Goal: Book appointment/travel/reservation

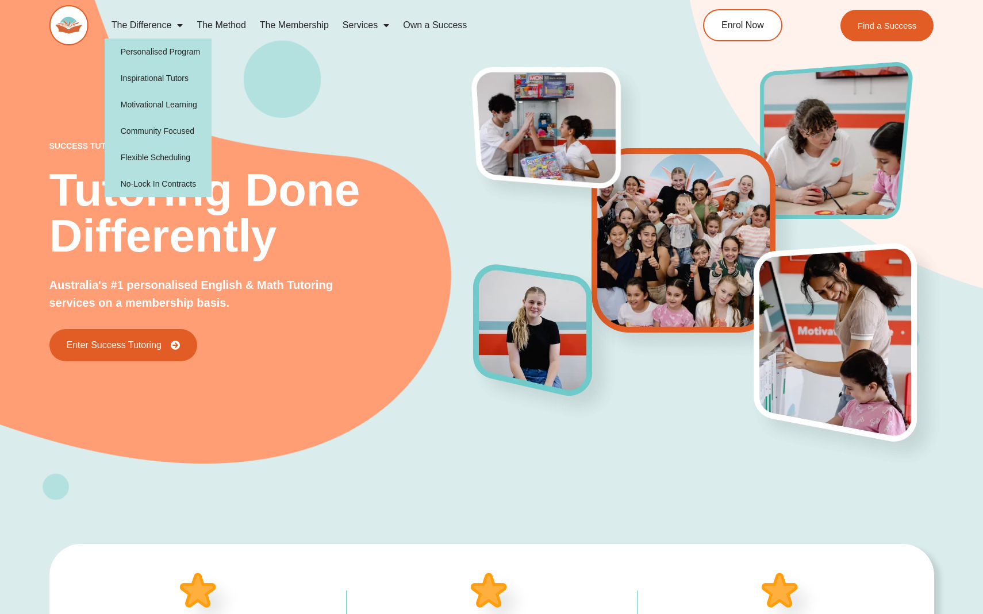
click at [367, 277] on div "success tutoring Tutoring Done Differently Australia's #1 personalised English …" at bounding box center [261, 252] width 425 height 220
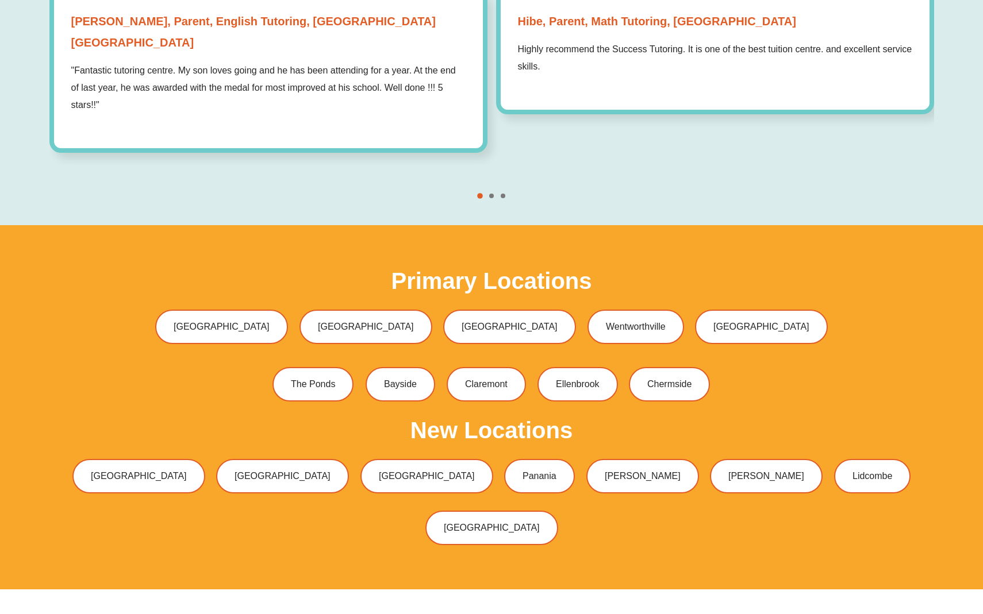
scroll to position [3495, 0]
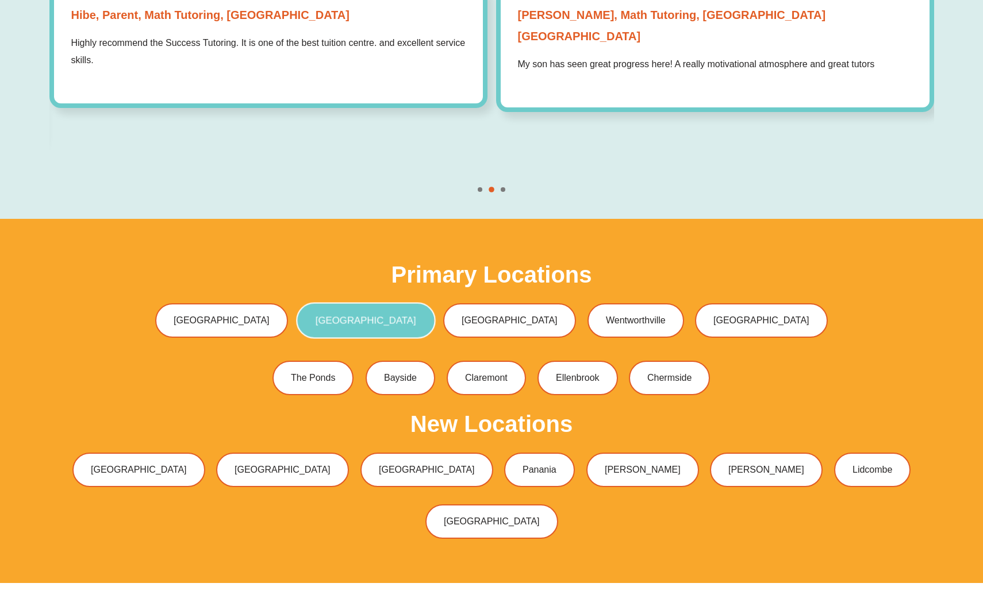
click at [413, 308] on link "[GEOGRAPHIC_DATA]" at bounding box center [365, 321] width 139 height 36
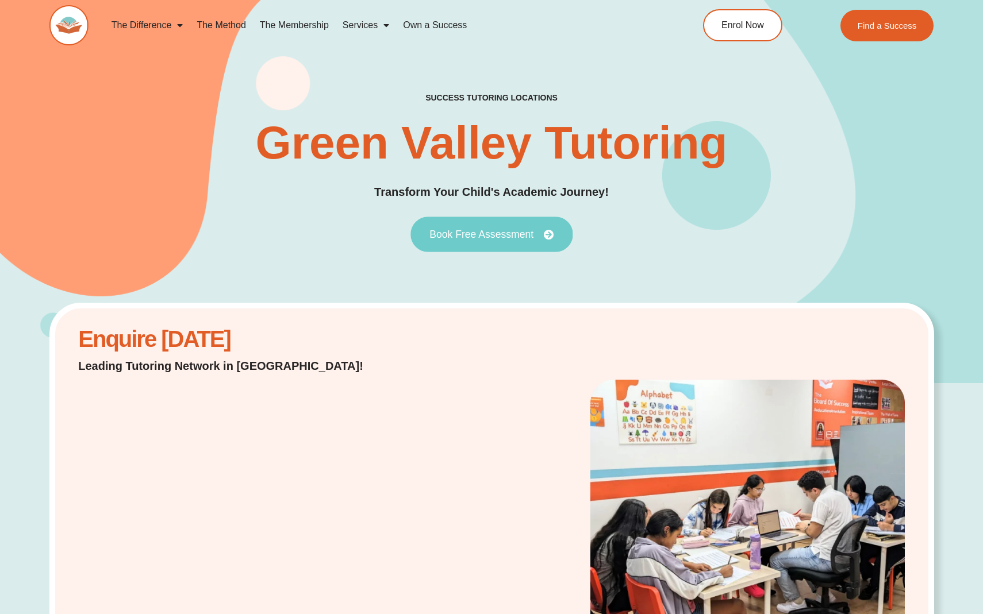
click at [445, 241] on link "Book Free Assessment" at bounding box center [491, 235] width 162 height 36
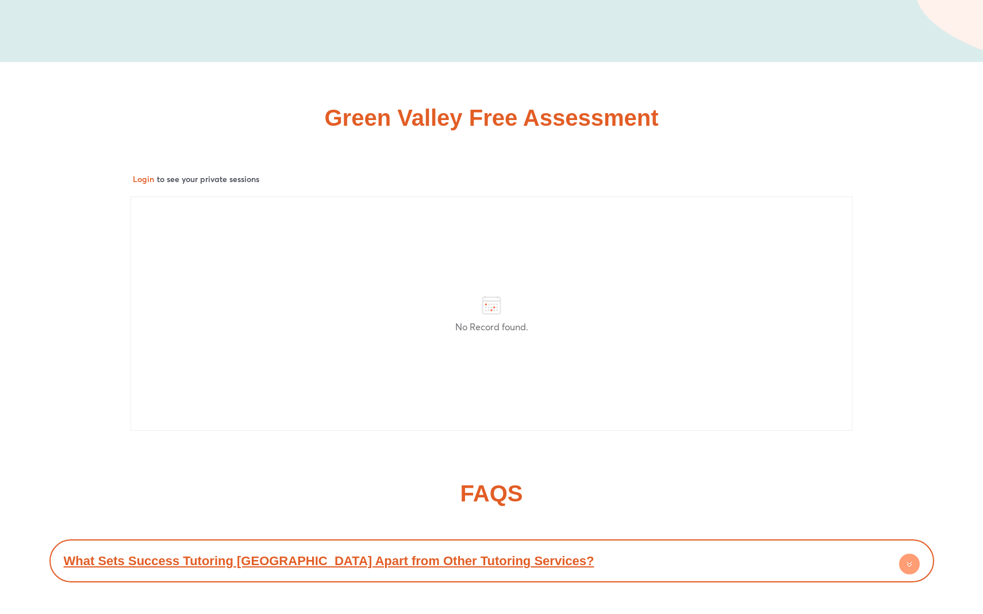
scroll to position [5637, 0]
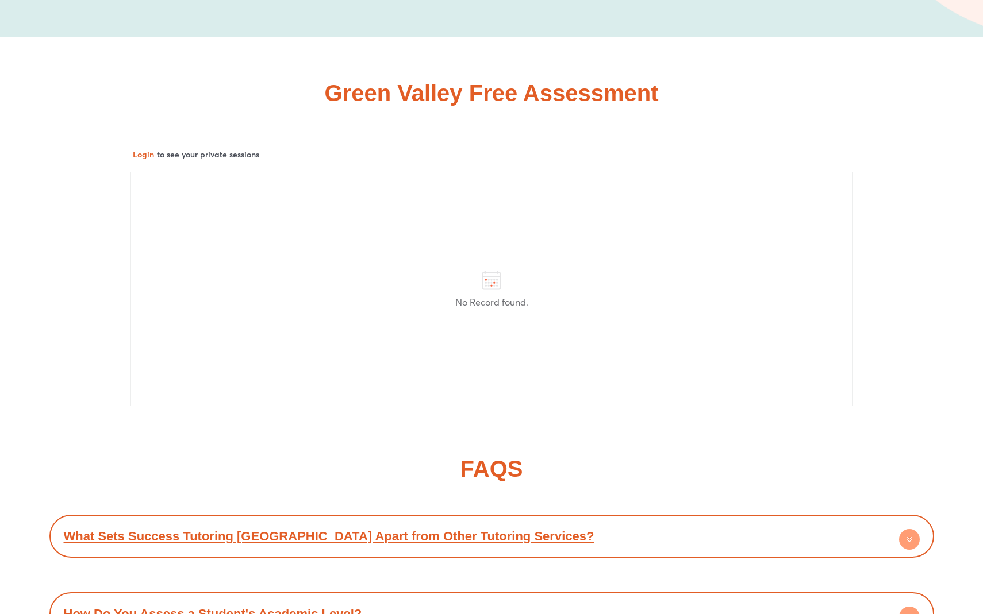
click at [290, 271] on div "No Record found." at bounding box center [491, 289] width 722 height 235
click at [130, 180] on div "Login to see your private sessions No Record found." at bounding box center [492, 276] width 736 height 274
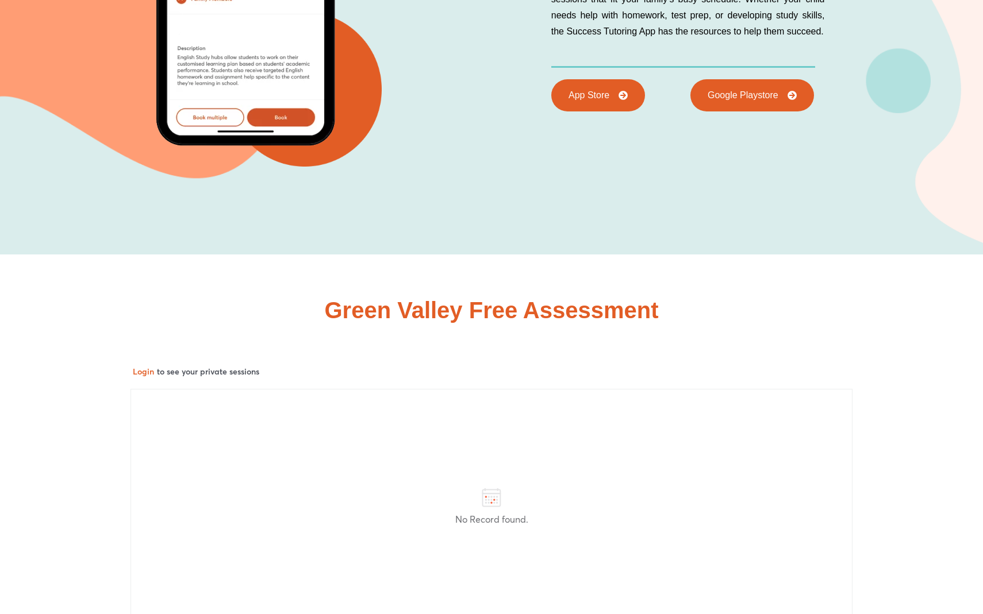
scroll to position [5385, 0]
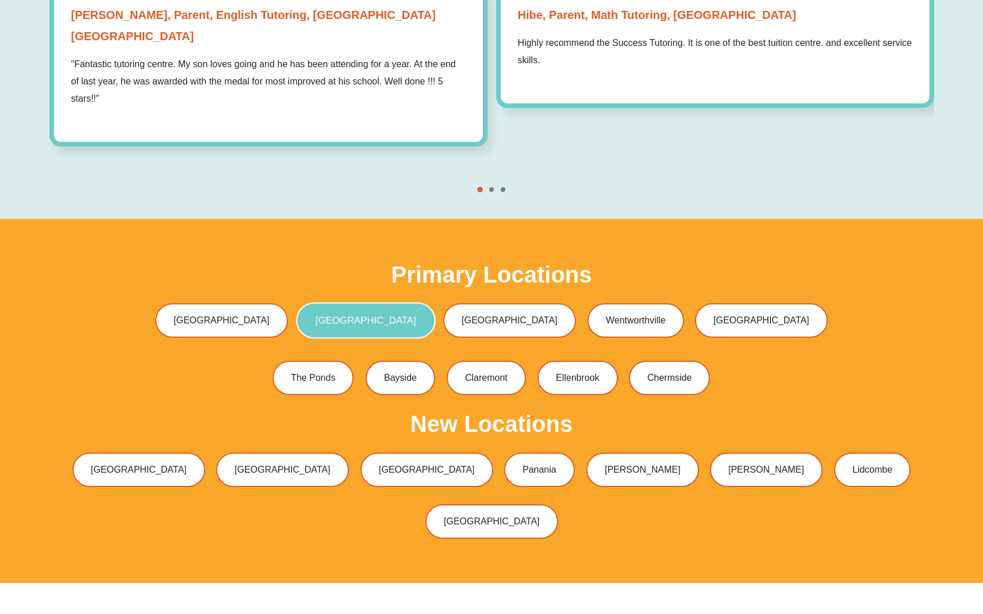
click at [376, 316] on span "[GEOGRAPHIC_DATA]" at bounding box center [365, 321] width 101 height 10
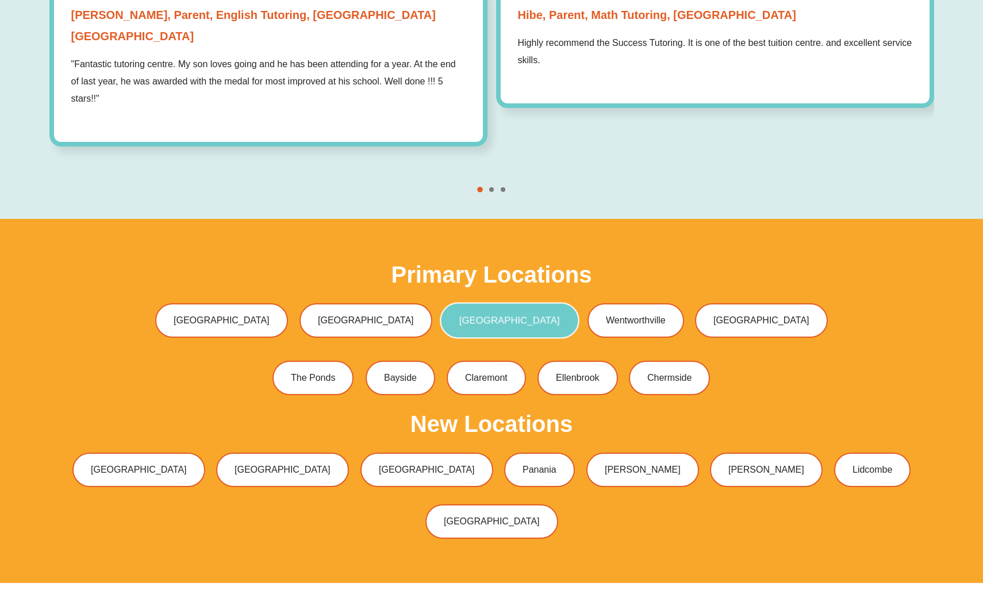
click at [474, 303] on link "[GEOGRAPHIC_DATA]" at bounding box center [509, 321] width 139 height 36
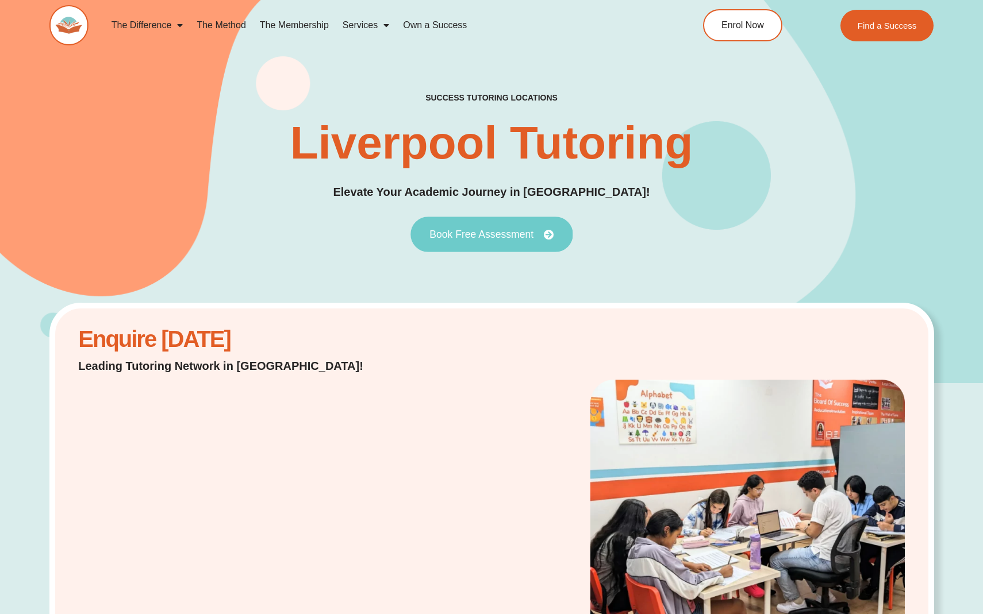
click at [488, 229] on span "Book Free Assessment" at bounding box center [481, 234] width 104 height 10
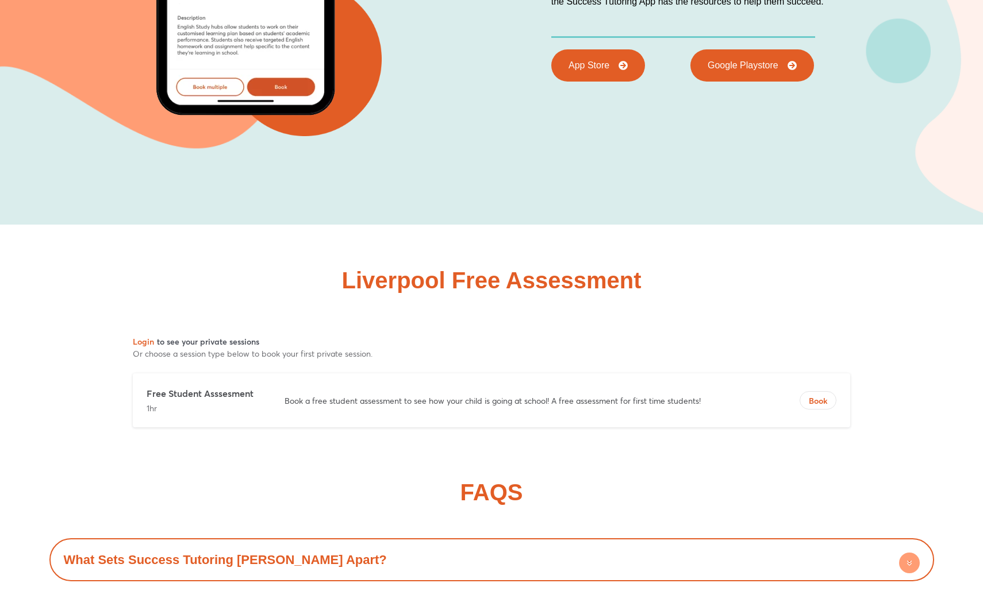
scroll to position [5502, 0]
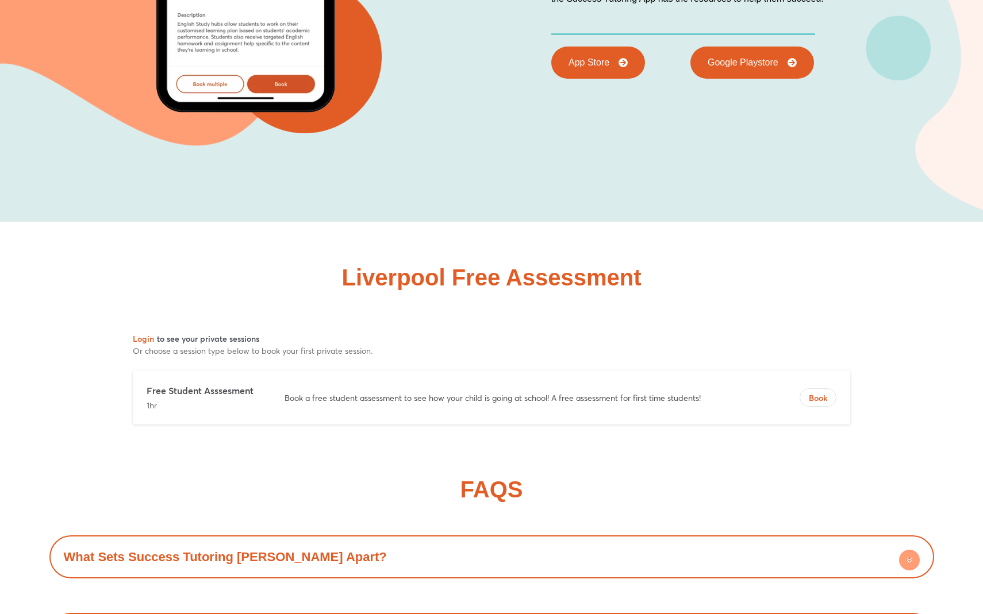
click at [339, 271] on div "Liverpool Free Assessment" at bounding box center [491, 277] width 885 height 23
click at [287, 355] on p "Or choose a session type below to book your first private session." at bounding box center [491, 351] width 717 height 12
click at [270, 400] on div "Free Student Asssesment 1hr Book a free student assessment to see how your chil…" at bounding box center [491, 398] width 717 height 54
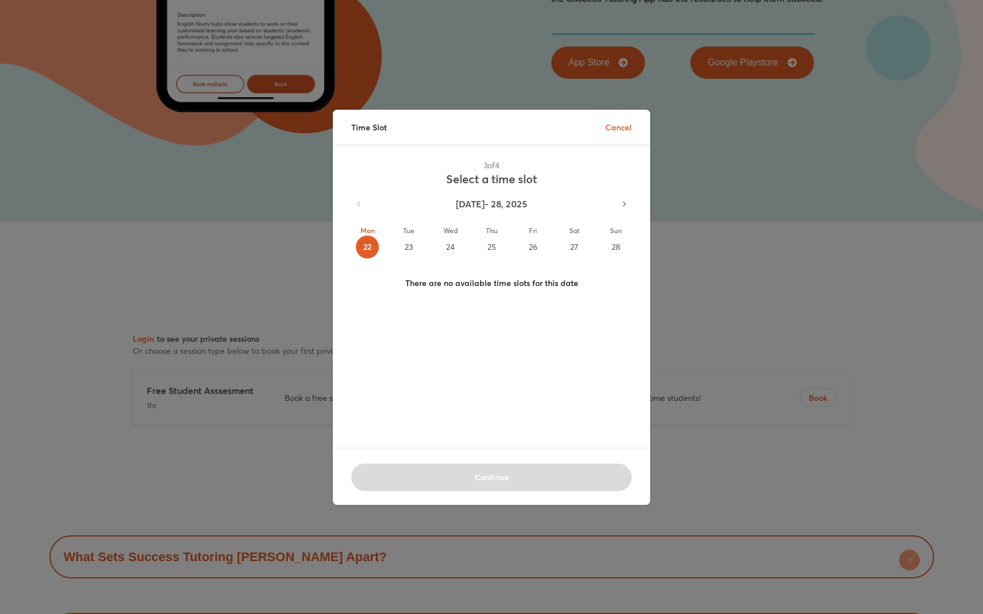
click at [406, 243] on div "23" at bounding box center [408, 247] width 23 height 23
click at [455, 243] on div "24" at bounding box center [450, 247] width 23 height 23
click at [570, 245] on div "27" at bounding box center [574, 247] width 23 height 23
click at [620, 132] on p "Cancel" at bounding box center [618, 127] width 26 height 12
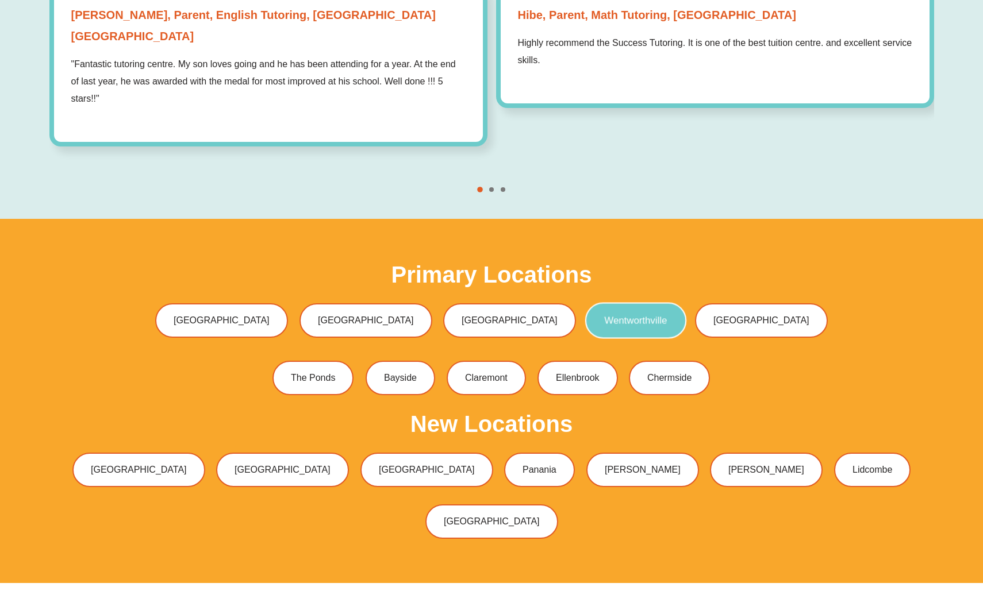
click at [590, 313] on link "Wentworthville" at bounding box center [635, 321] width 101 height 36
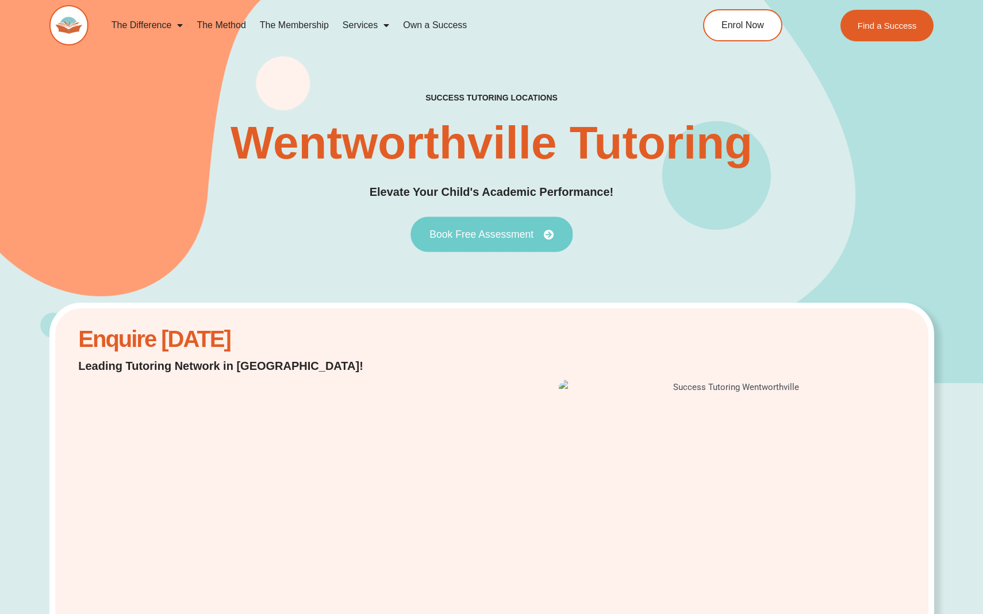
click at [543, 239] on icon at bounding box center [548, 234] width 10 height 10
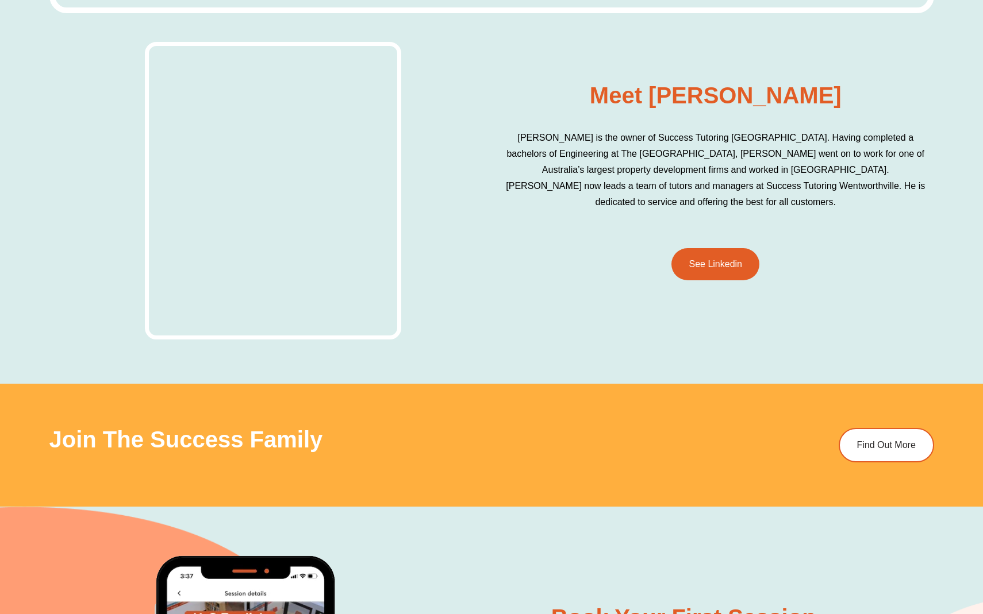
scroll to position [5729, 0]
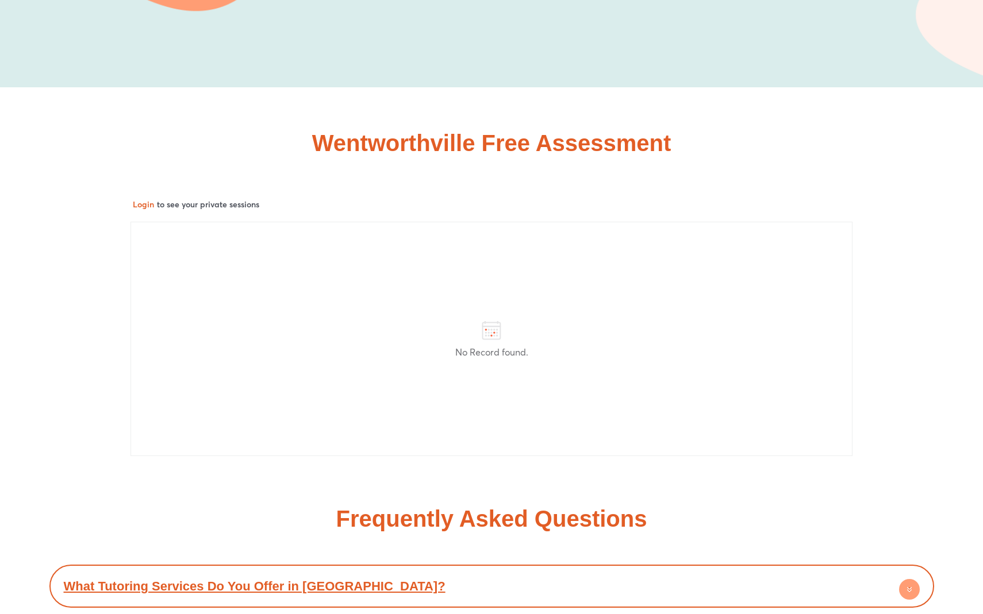
click at [433, 368] on div "No Record found." at bounding box center [491, 339] width 722 height 235
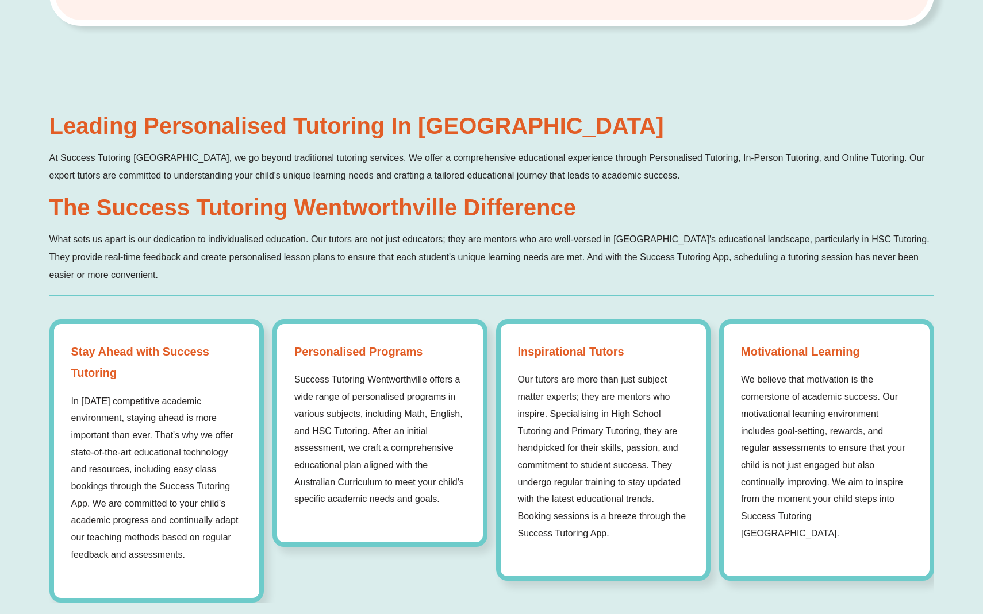
scroll to position [848, 0]
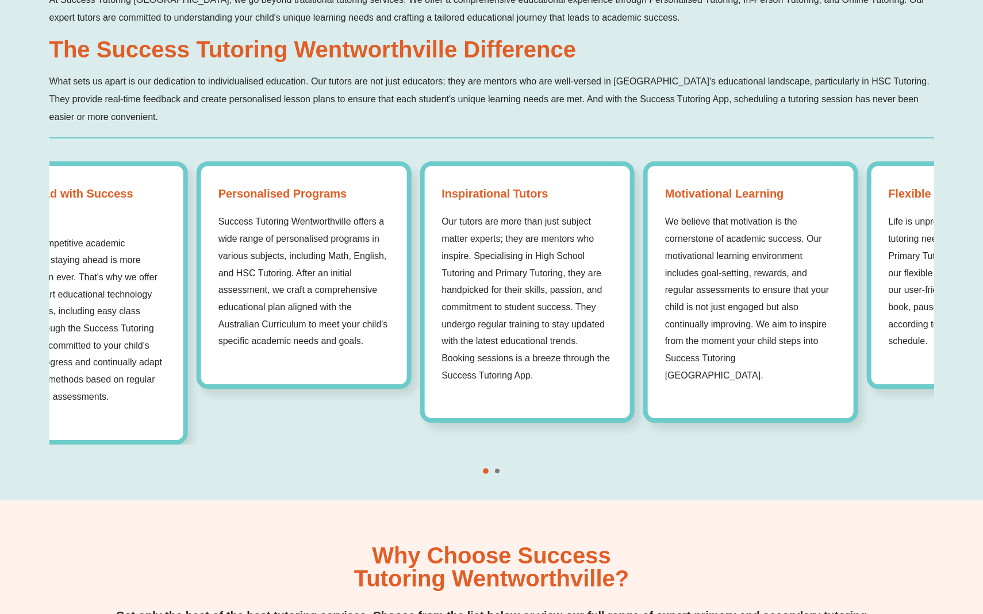
click at [290, 262] on p "Success Tutoring Wentworthville offers a wide range of personalised programs in…" at bounding box center [303, 281] width 171 height 137
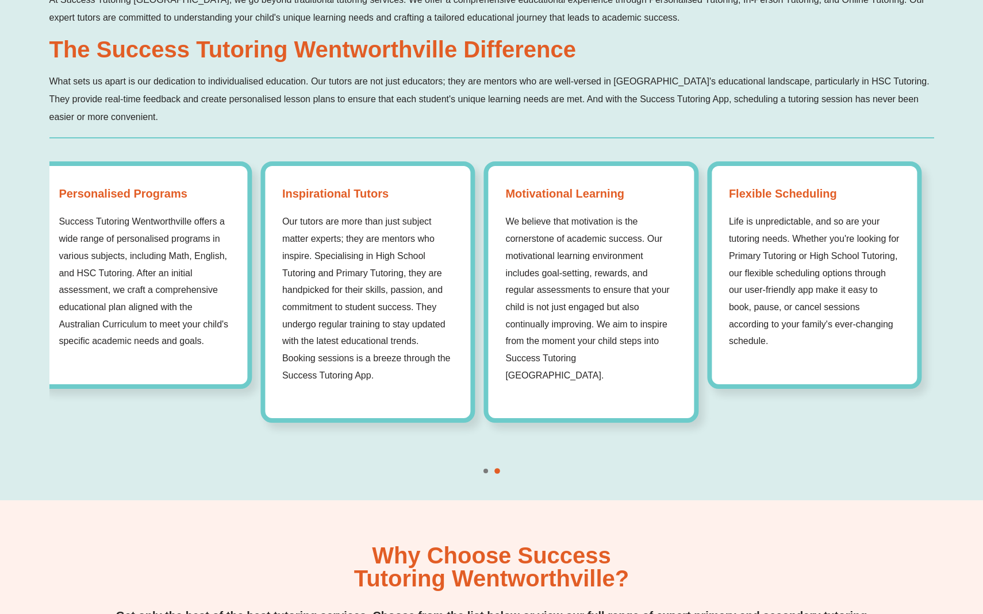
click at [176, 264] on p "Success Tutoring Wentworthville offers a wide range of personalised programs in…" at bounding box center [144, 281] width 171 height 137
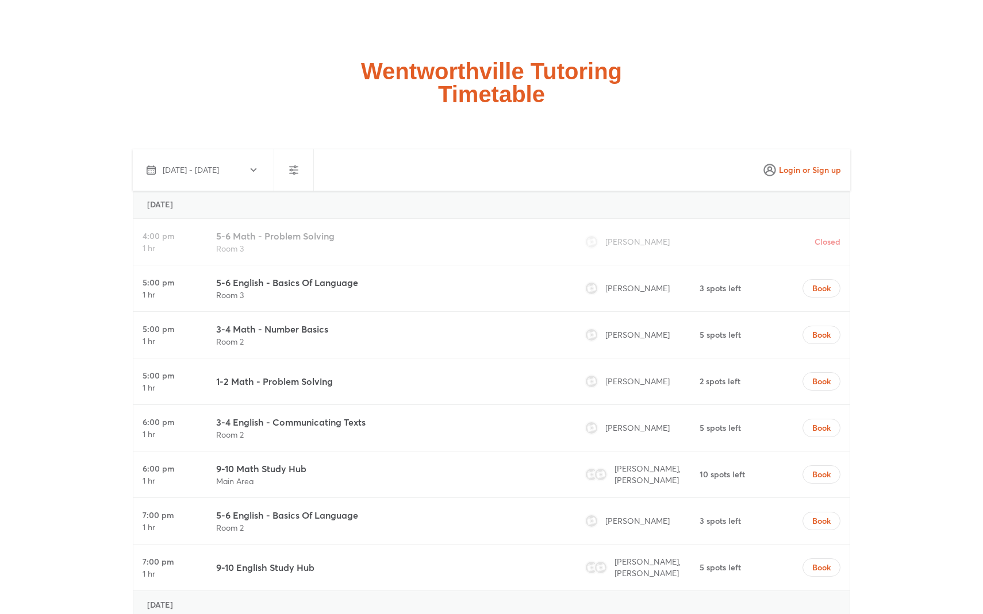
scroll to position [3022, 0]
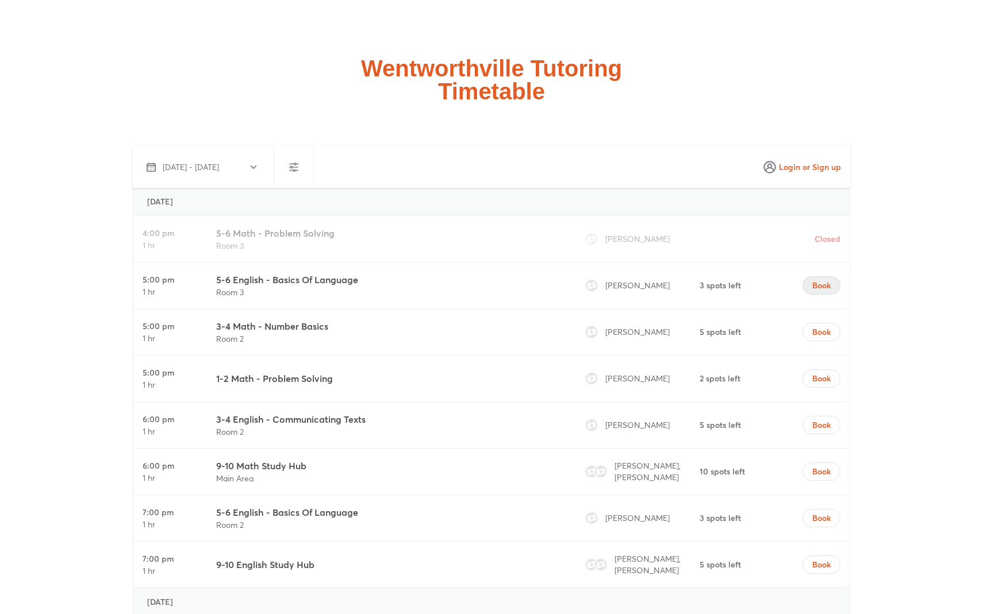
click at [809, 288] on button "Book" at bounding box center [821, 285] width 38 height 18
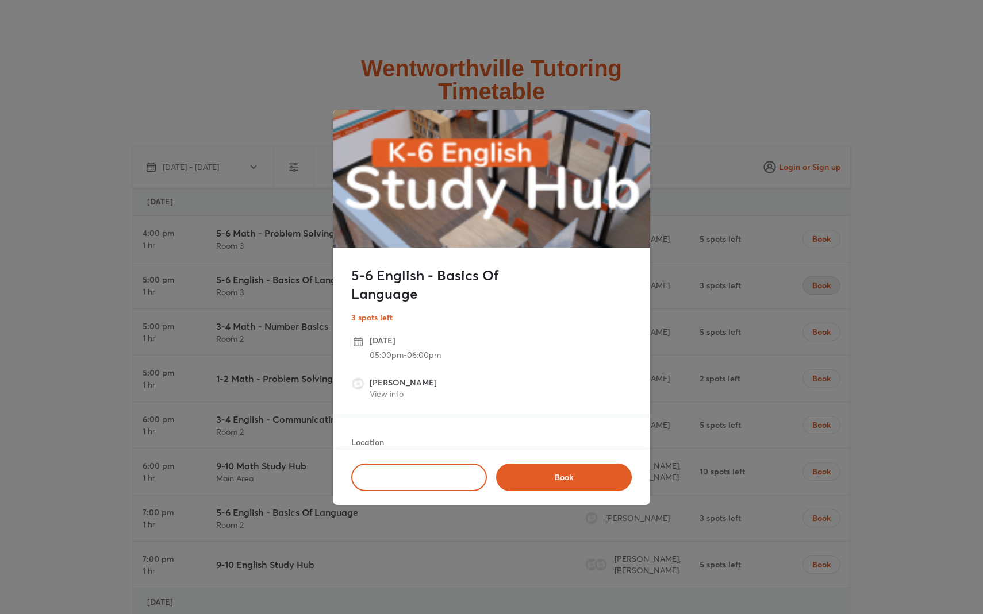
click at [628, 132] on icon "close" at bounding box center [624, 134] width 9 height 9
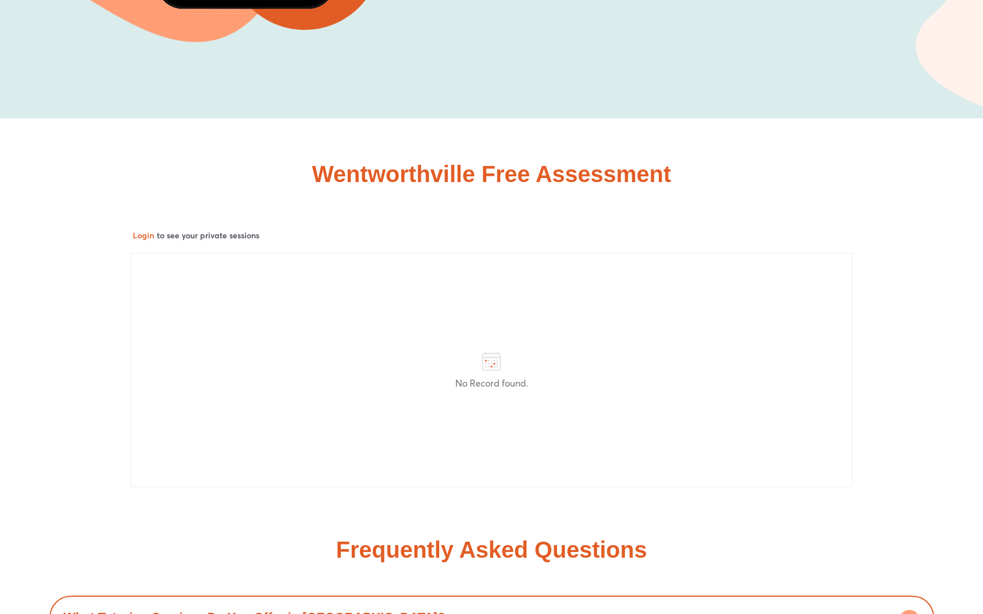
scroll to position [5729, 0]
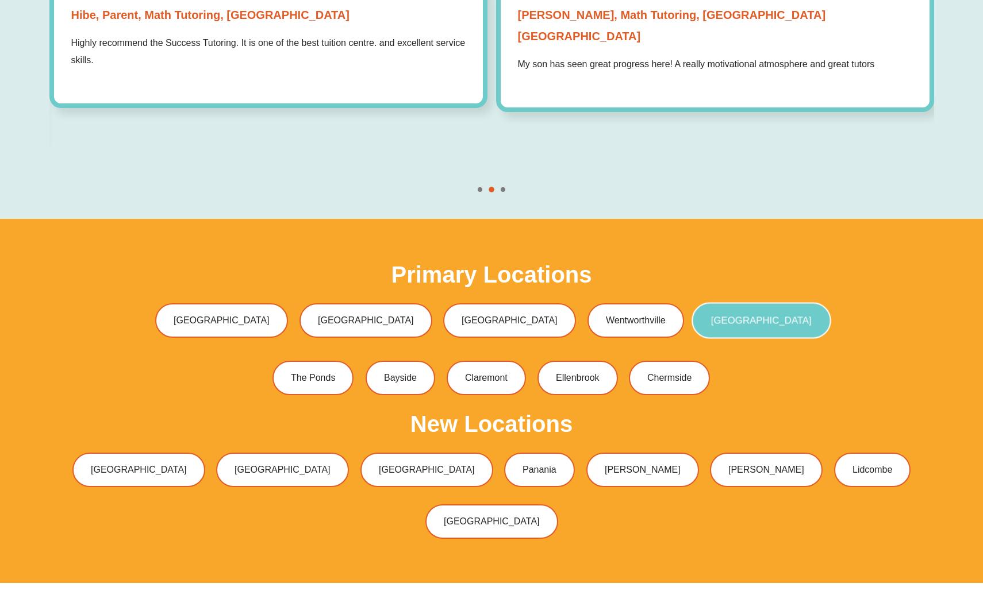
click at [711, 316] on span "[GEOGRAPHIC_DATA]" at bounding box center [761, 321] width 101 height 10
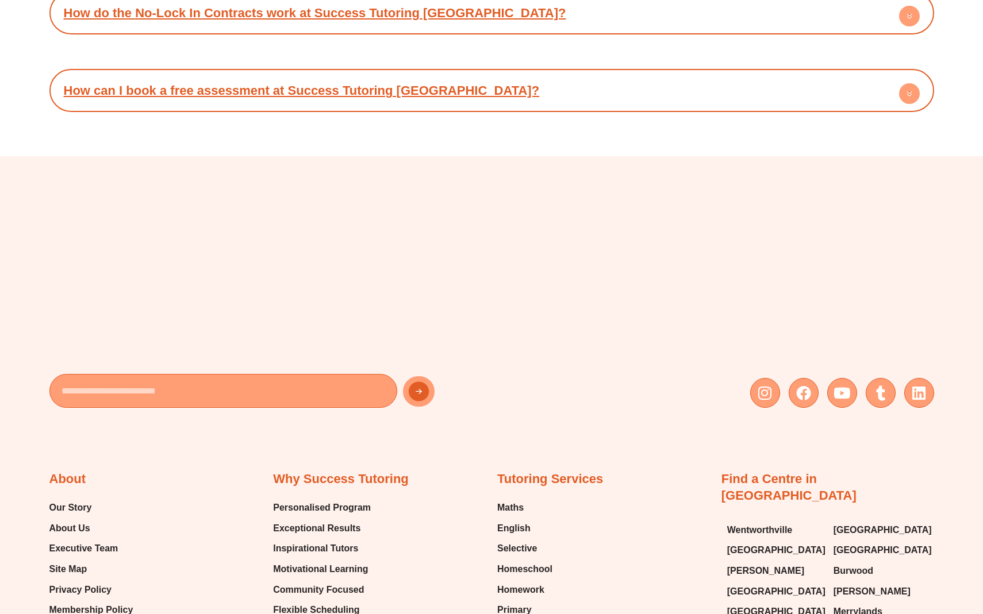
scroll to position [5511, 0]
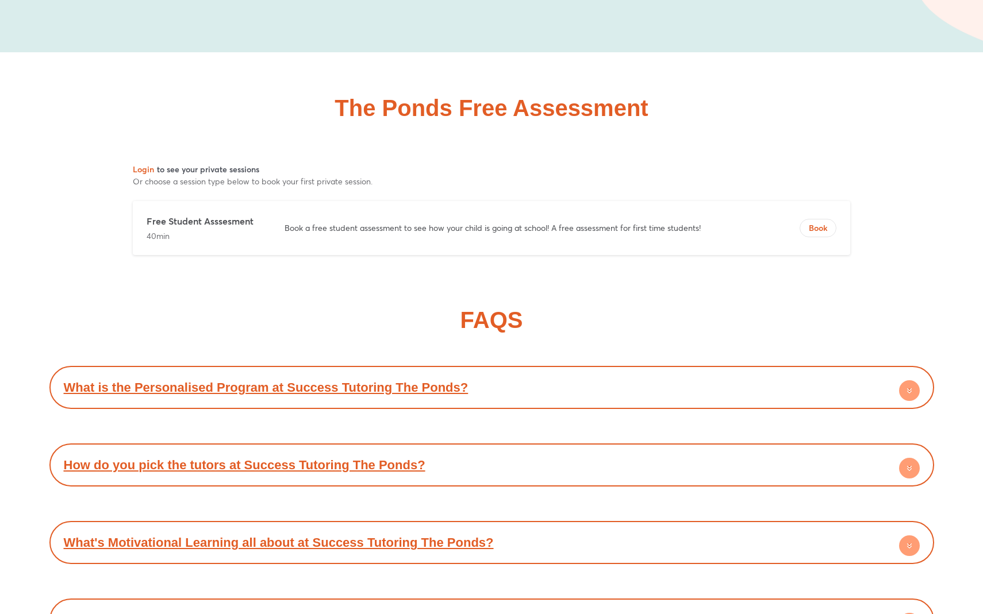
scroll to position [5634, 0]
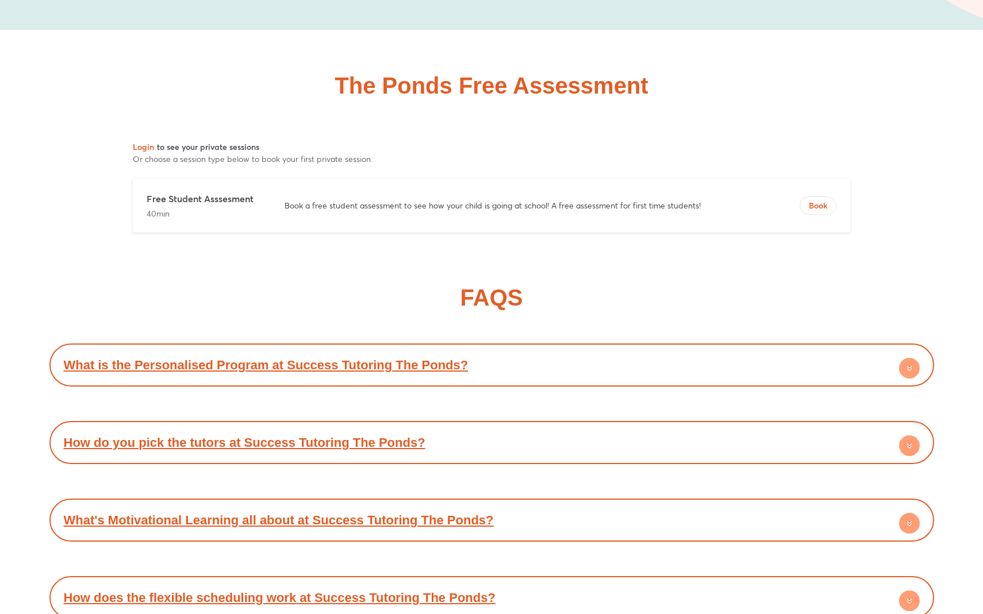
click at [525, 212] on p "Book a free student assessment to see how your child is going at school! A free…" at bounding box center [520, 205] width 471 height 11
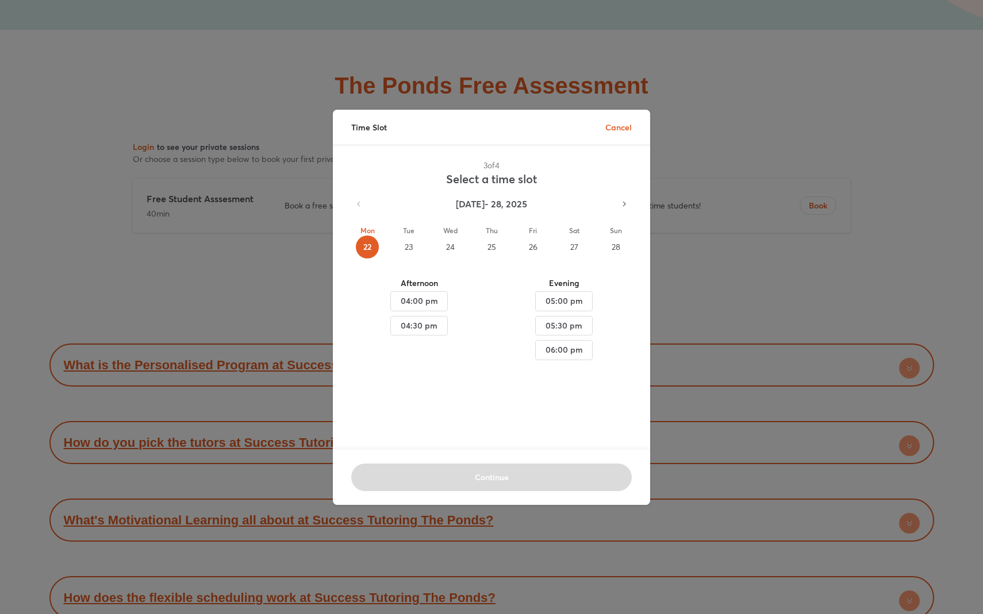
drag, startPoint x: 424, startPoint y: 297, endPoint x: 312, endPoint y: 306, distance: 113.0
click at [311, 306] on div "Time Slot Cancel 3 of 4 Select a time slot Sep 22 - 28, 2025 Mon 22 Tue 23 Wed …" at bounding box center [491, 307] width 983 height 614
click at [403, 299] on span "04:00 pm" at bounding box center [419, 301] width 38 height 14
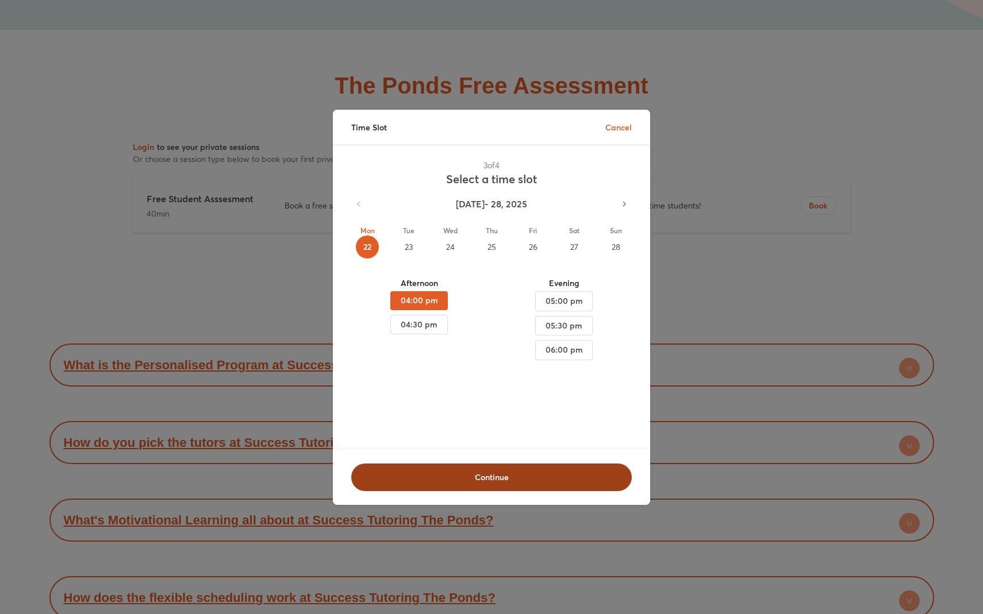
click at [526, 484] on button "Continue" at bounding box center [491, 478] width 280 height 28
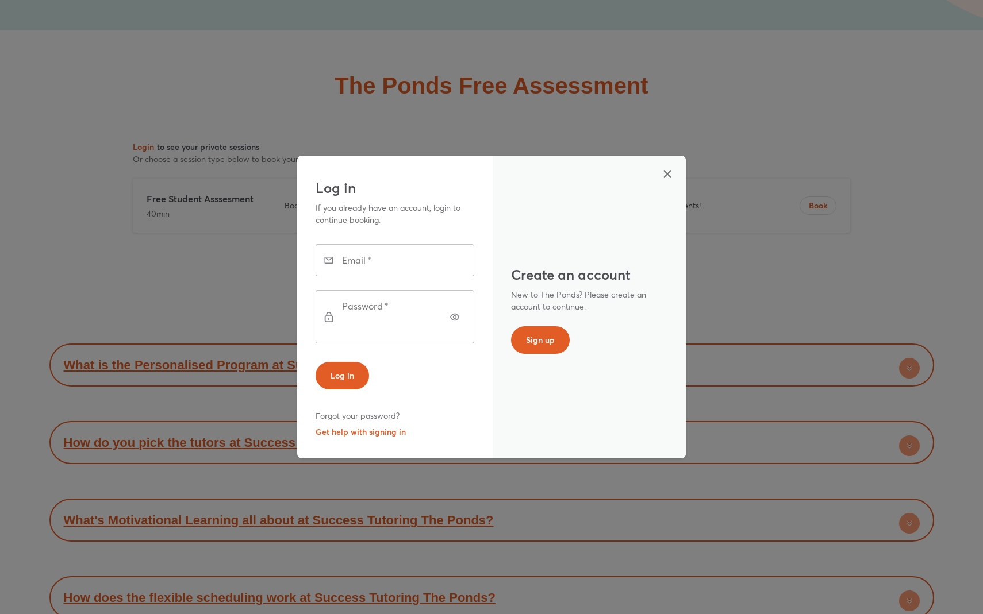
click at [490, 225] on div "Log in If you already have an account, login to continue booking. Email   * Ema…" at bounding box center [394, 307] width 195 height 303
click at [547, 276] on h1 "Create an account" at bounding box center [589, 275] width 156 height 28
click at [547, 271] on h1 "Create an account" at bounding box center [589, 275] width 156 height 28
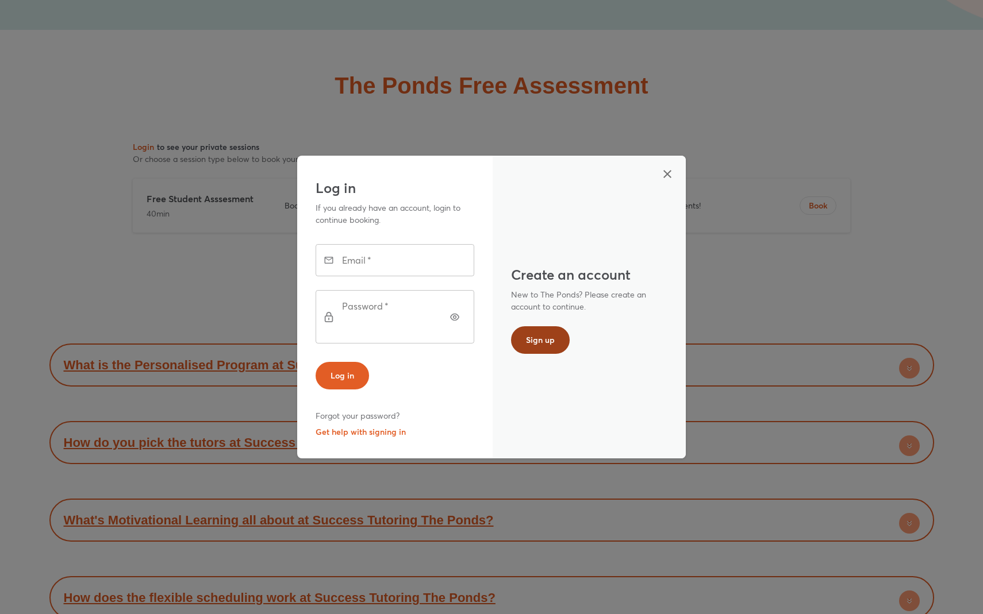
click at [545, 332] on button "Sign up" at bounding box center [540, 340] width 59 height 28
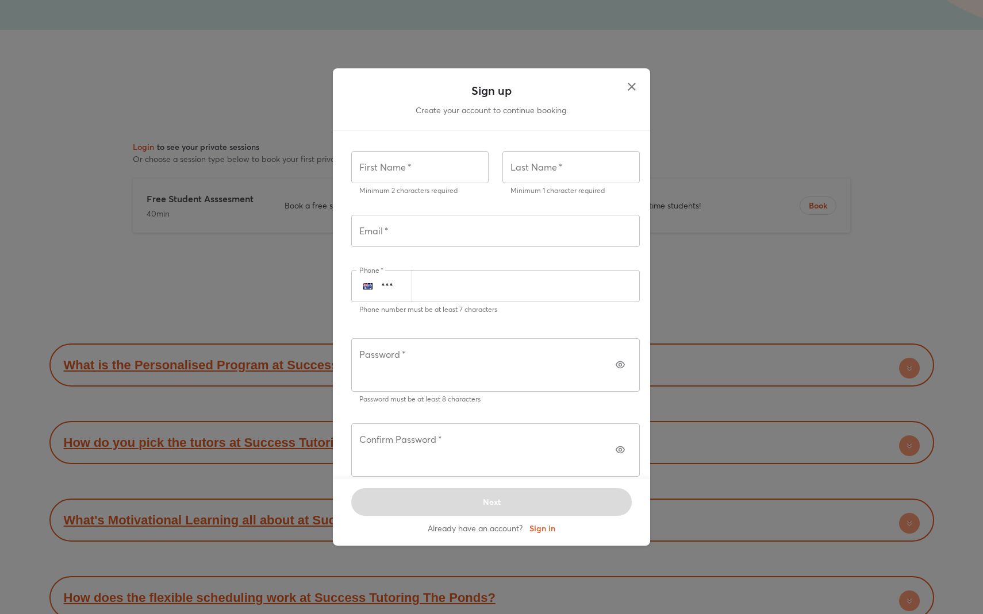
scroll to position [7, 0]
click at [636, 94] on icon "button" at bounding box center [632, 87] width 14 height 14
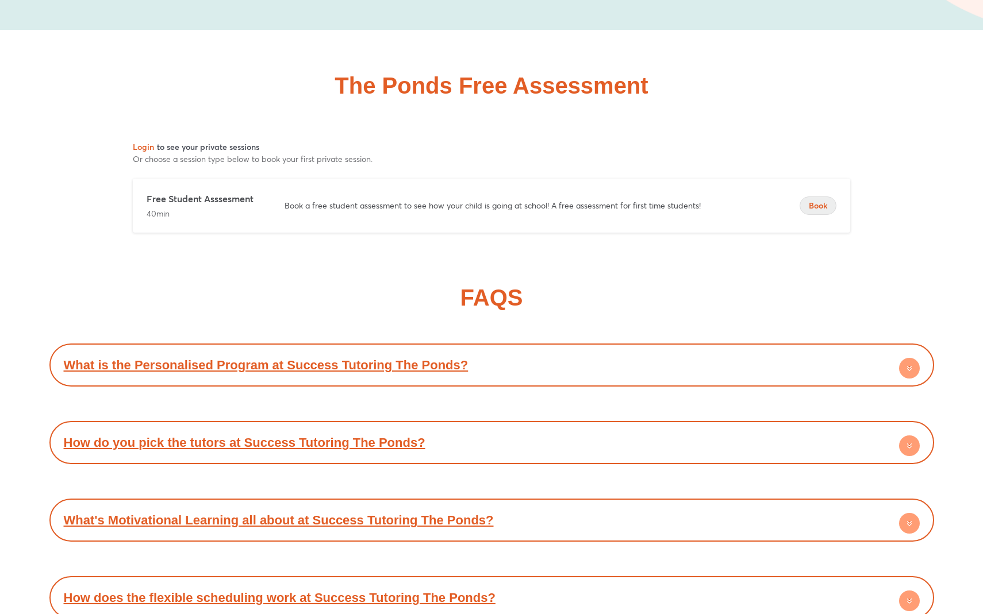
click at [835, 212] on span "Book" at bounding box center [818, 205] width 36 height 11
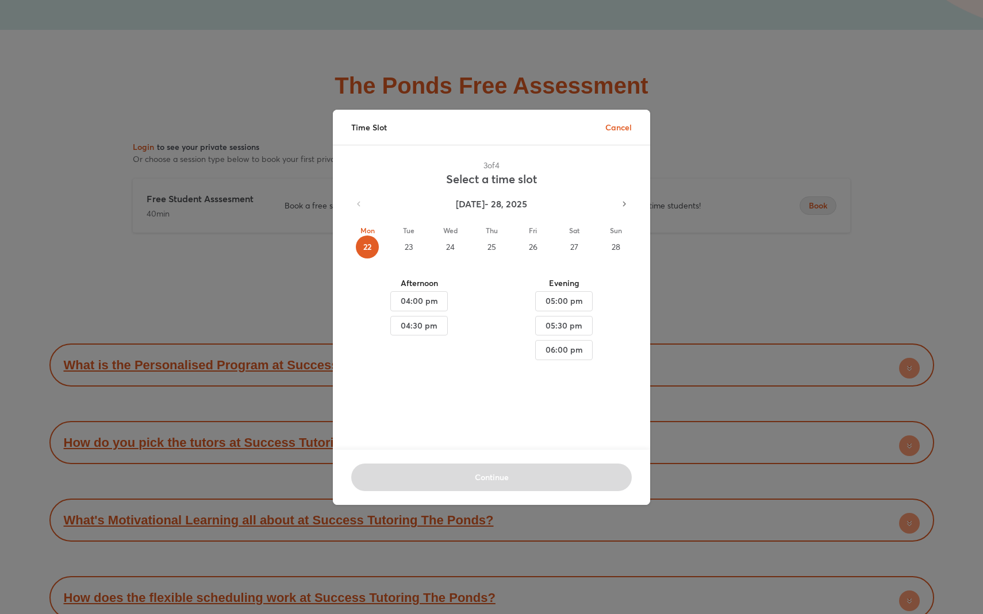
click at [363, 204] on div "Sep 22 - 28, 2025" at bounding box center [492, 204] width 290 height 24
click at [357, 204] on div "Sep 22 - 28, 2025" at bounding box center [492, 204] width 290 height 24
click at [383, 134] on div "Time Slot Cancel" at bounding box center [491, 127] width 317 height 35
click at [425, 310] on button "04:00 pm" at bounding box center [418, 301] width 57 height 20
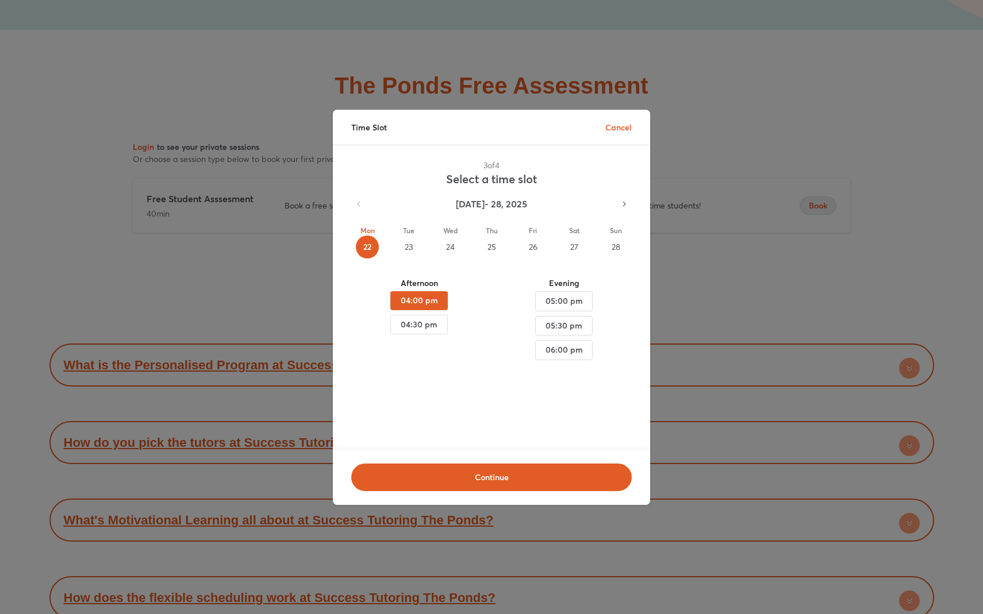
click at [485, 500] on div "Continue" at bounding box center [491, 477] width 317 height 55
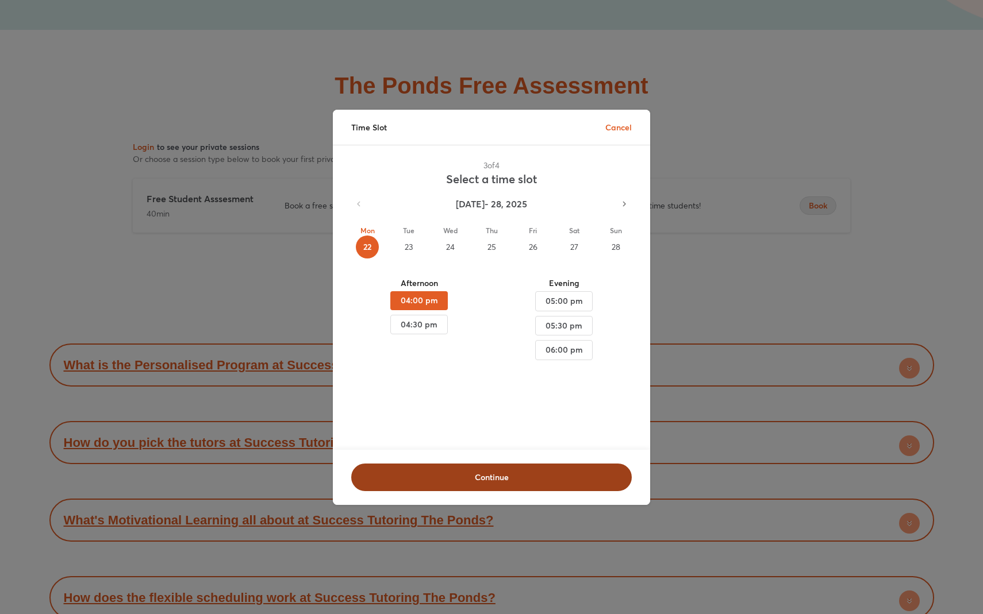
click at [485, 485] on button "Continue" at bounding box center [491, 478] width 280 height 28
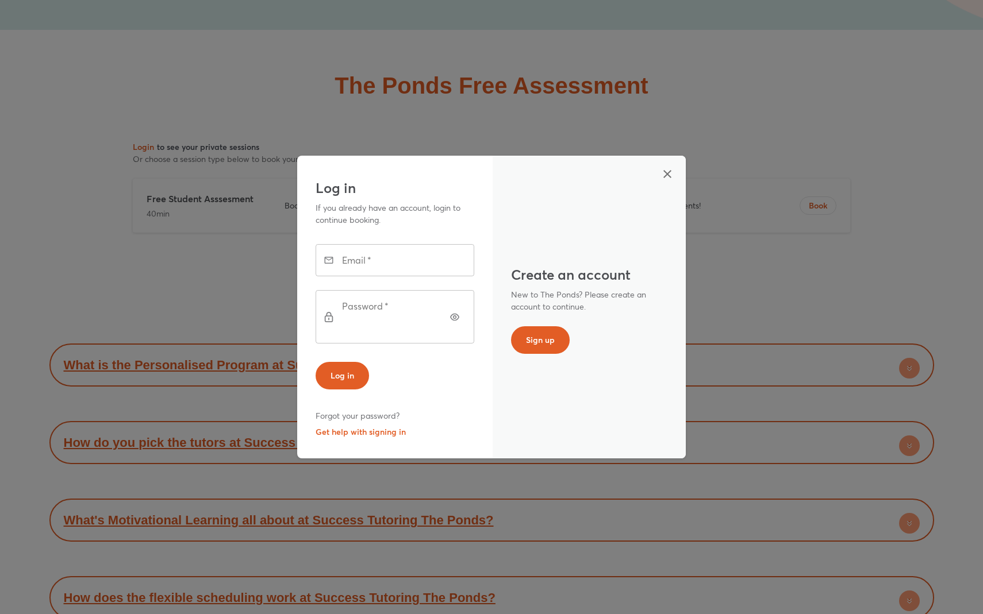
click at [0, 378] on div "Log in If you already have an account, login to continue booking. Email   * Ema…" at bounding box center [491, 307] width 983 height 614
